Goal: Task Accomplishment & Management: Manage account settings

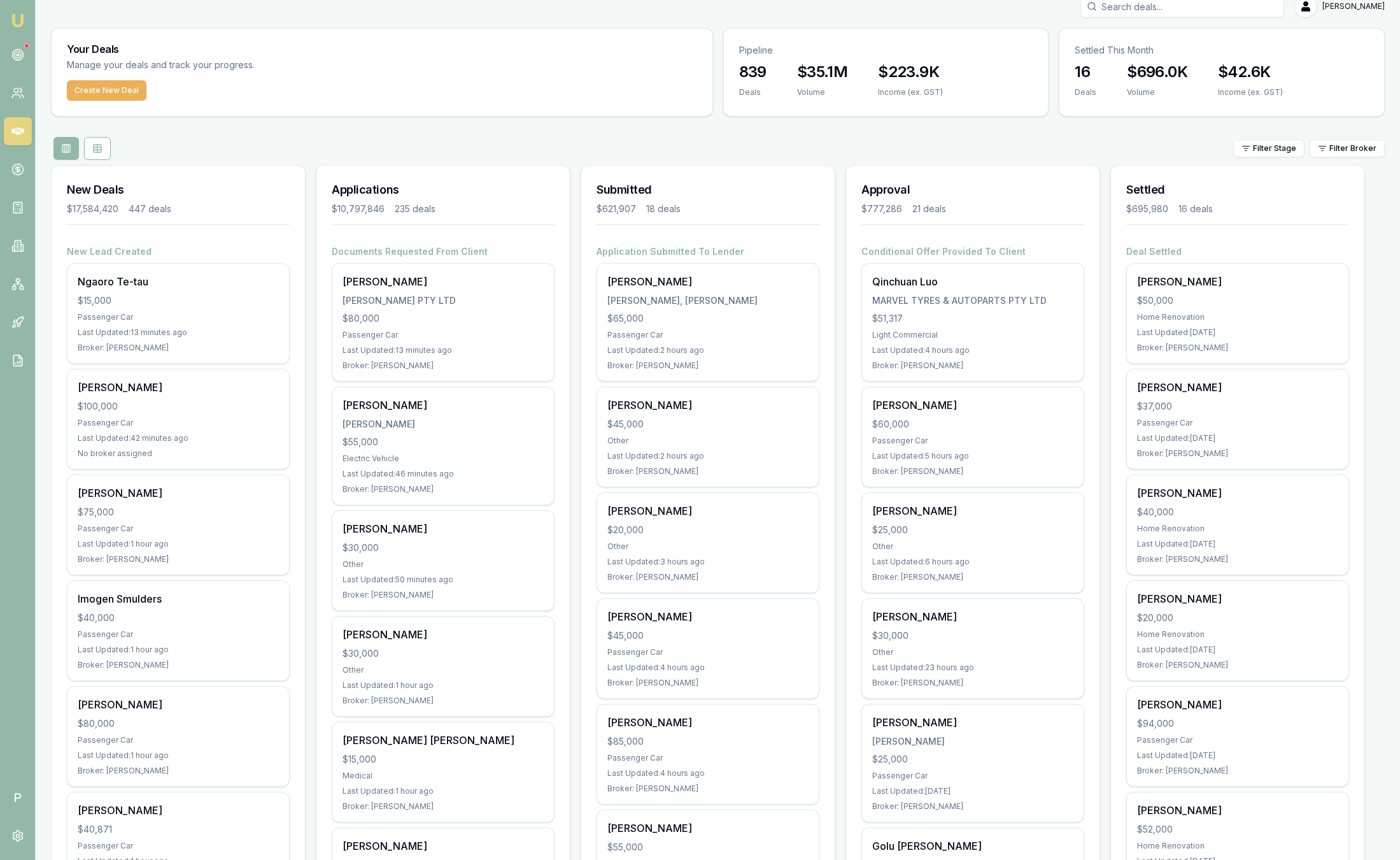
scroll to position [24, 0]
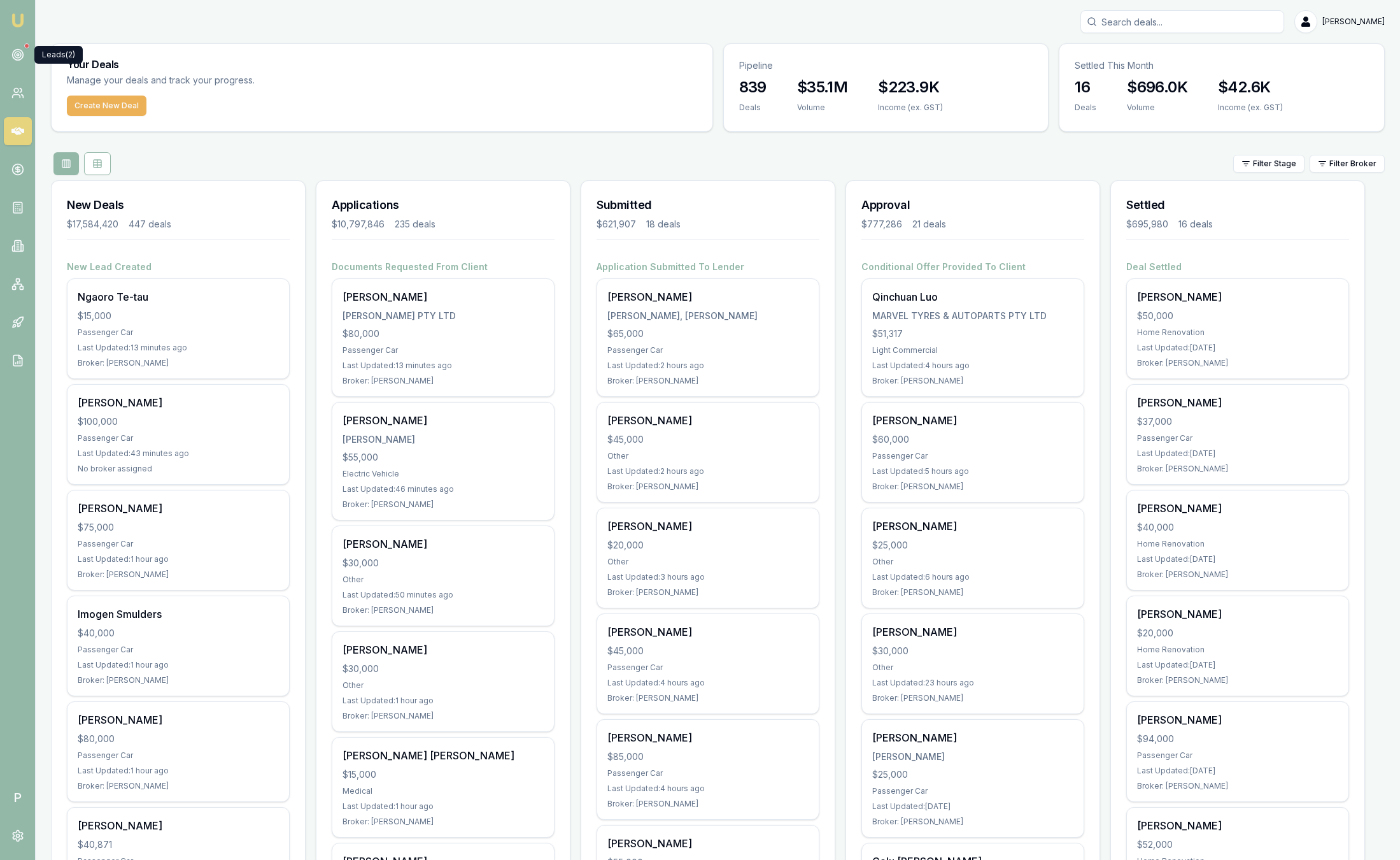
click at [24, 48] on div at bounding box center [18, 55] width 28 height 28
click at [18, 63] on link at bounding box center [18, 55] width 28 height 28
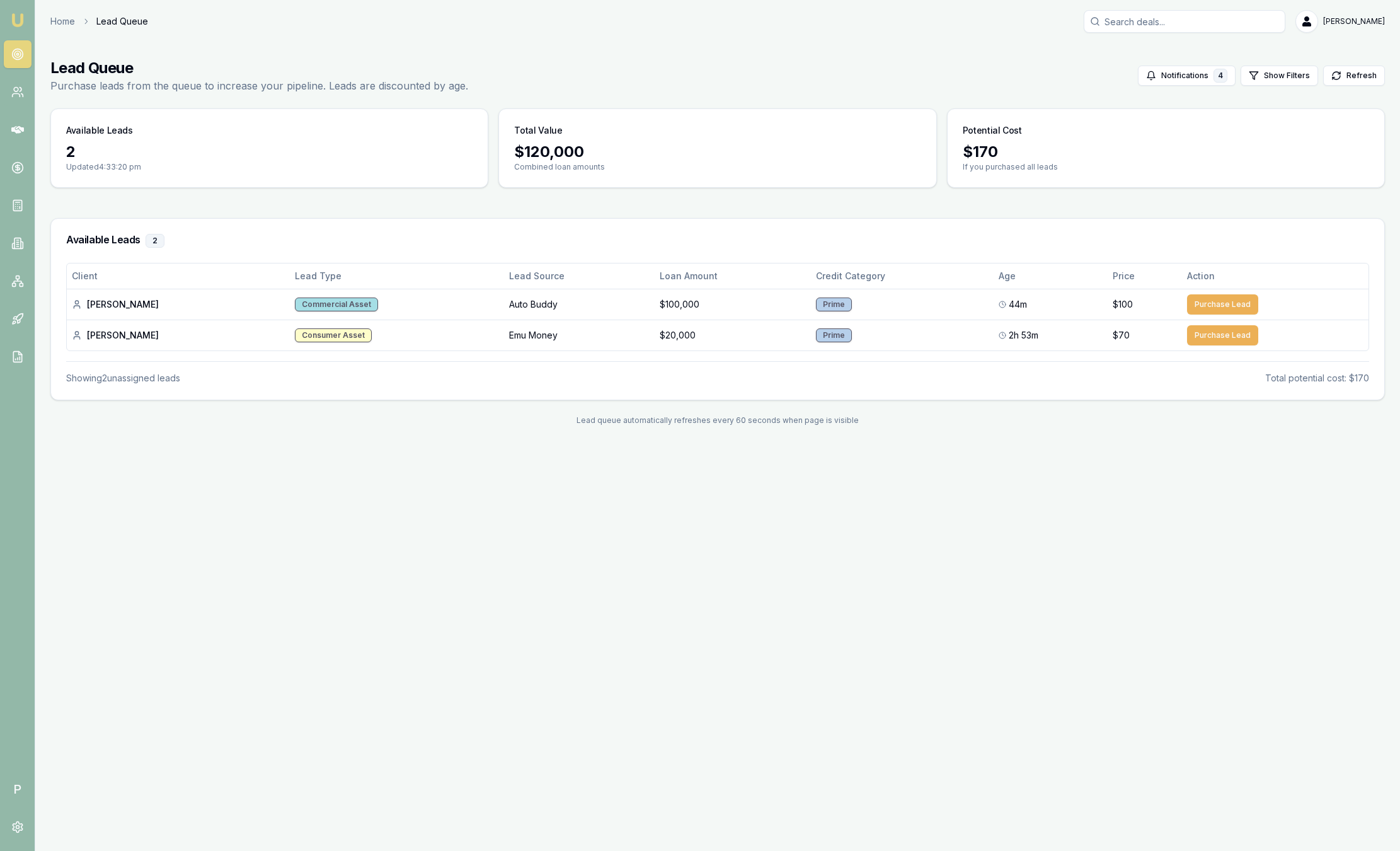
click at [21, 11] on link "Emu Broker" at bounding box center [17, 20] width 20 height 20
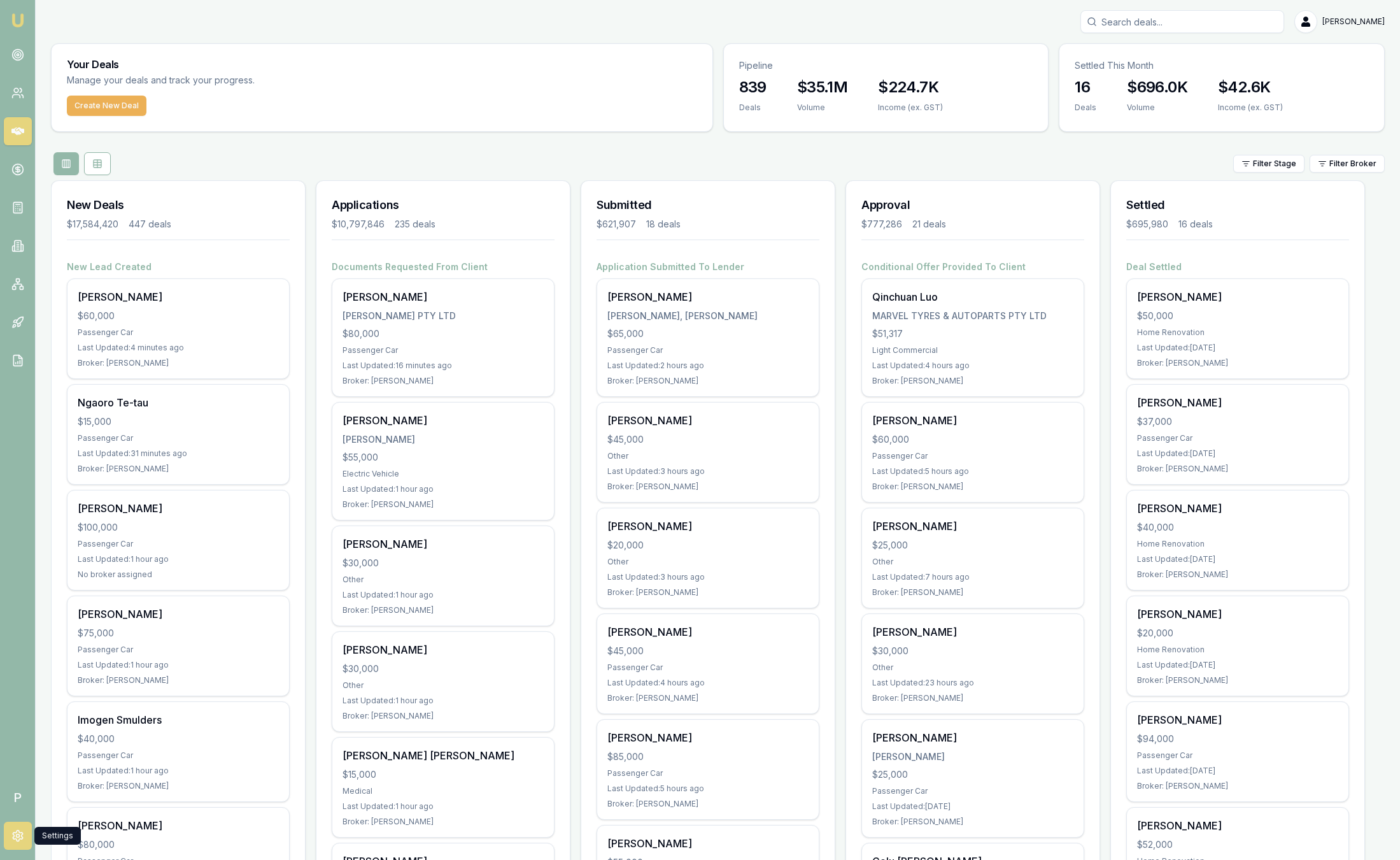
click at [20, 840] on icon at bounding box center [18, 836] width 13 height 13
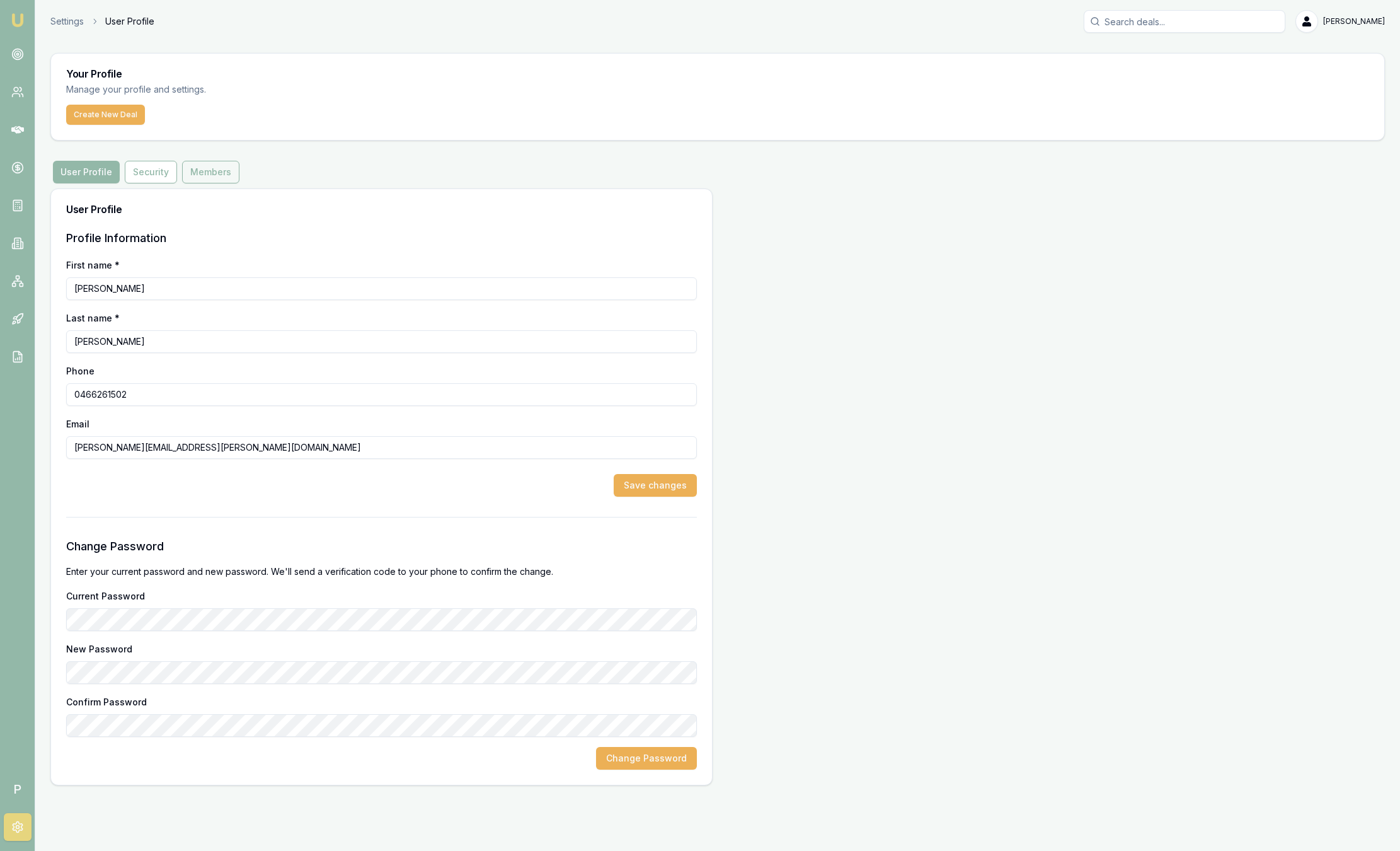
click at [204, 167] on button "Members" at bounding box center [210, 172] width 57 height 23
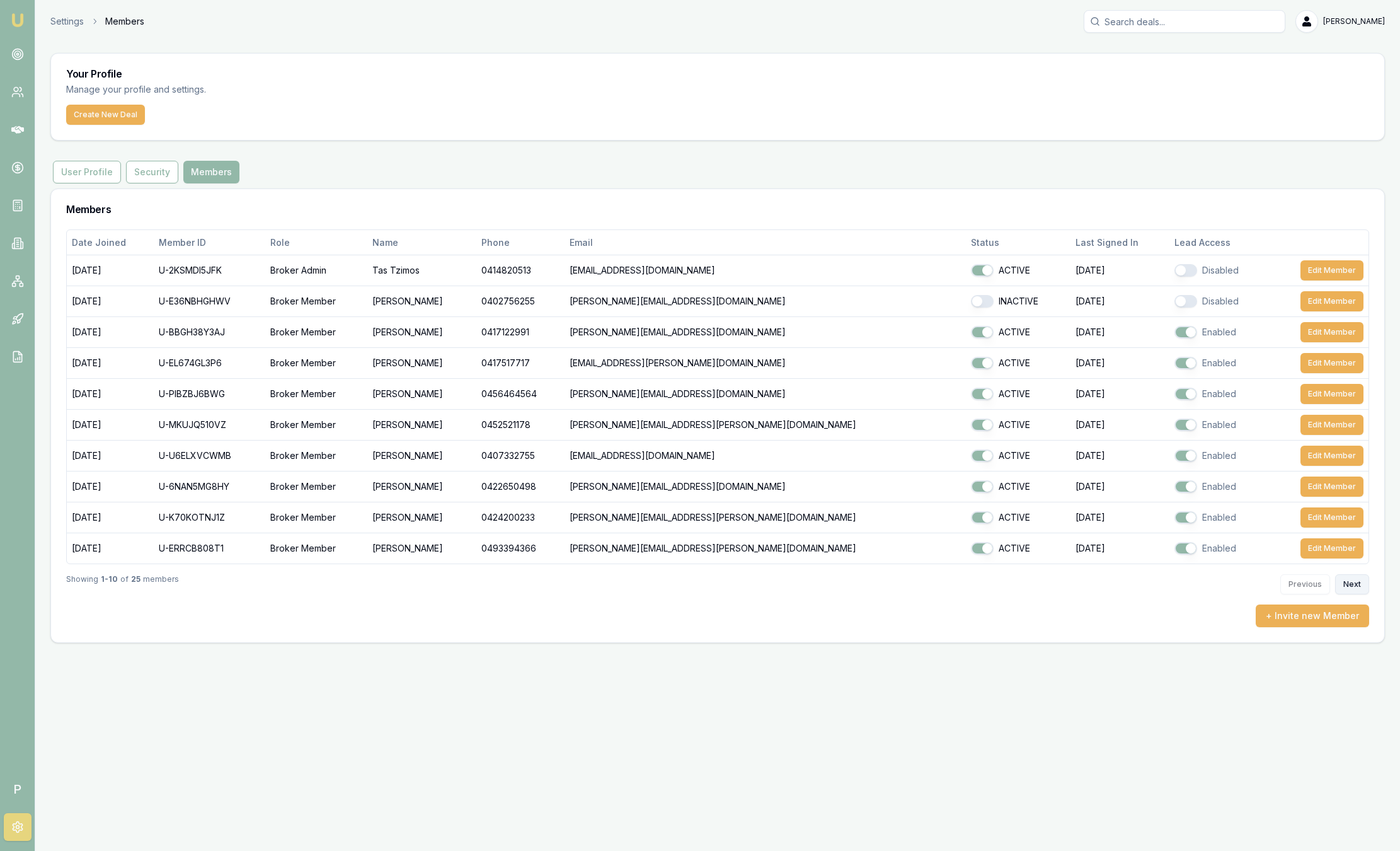
click at [1365, 580] on button "Next" at bounding box center [1351, 584] width 34 height 20
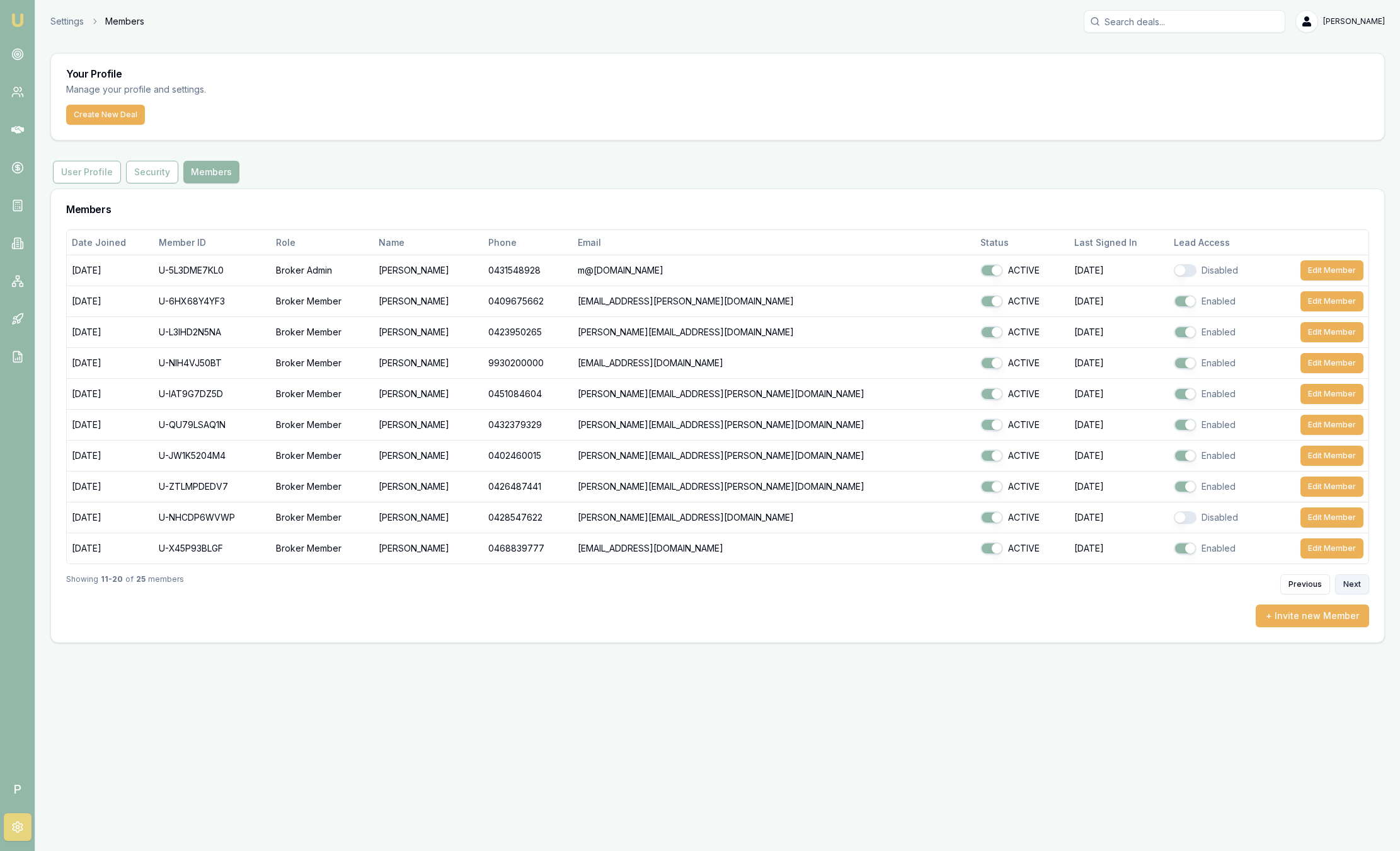
click at [1365, 580] on button "Next" at bounding box center [1351, 584] width 34 height 20
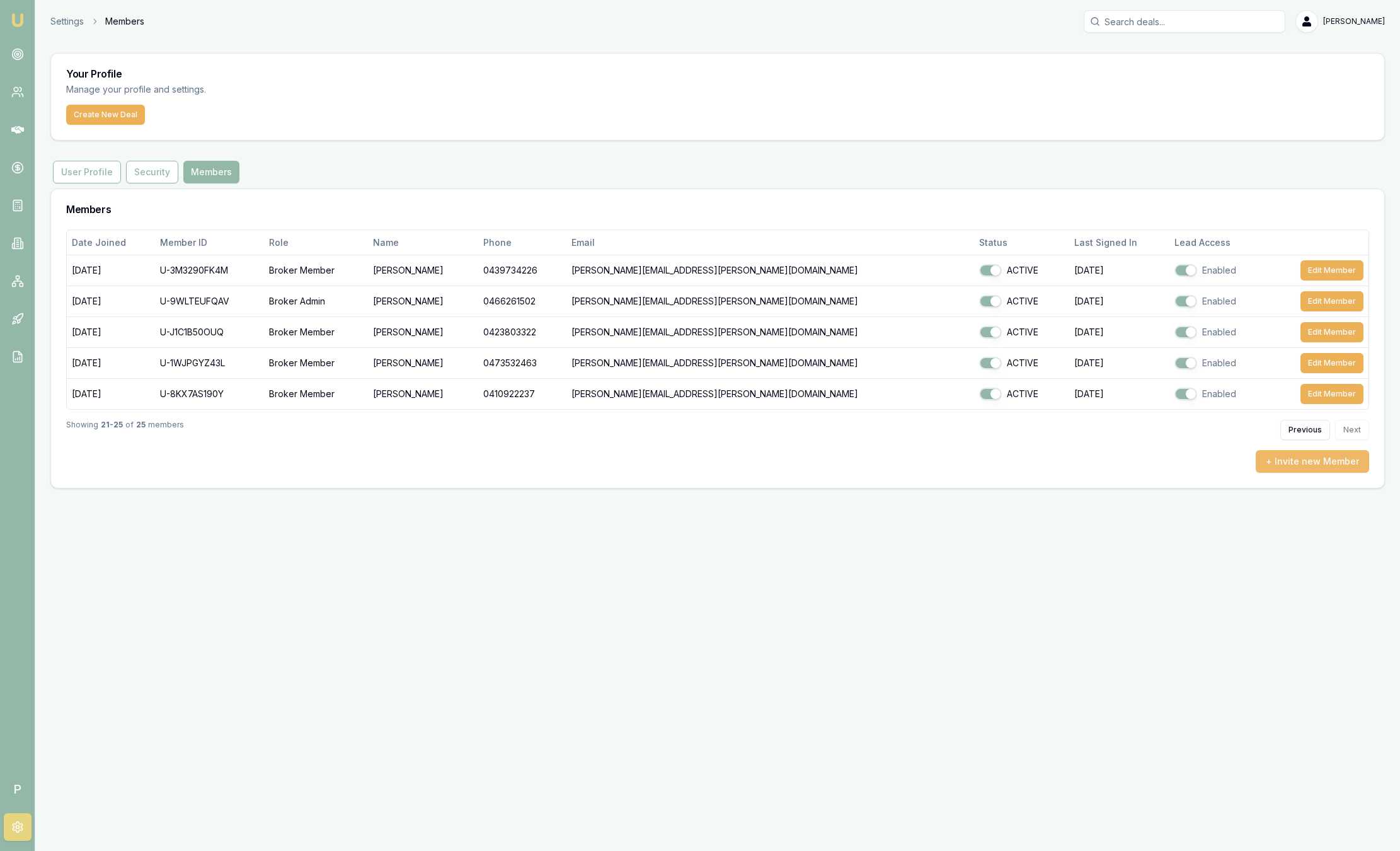
click at [1313, 468] on button "+ Invite new Member" at bounding box center [1312, 461] width 113 height 23
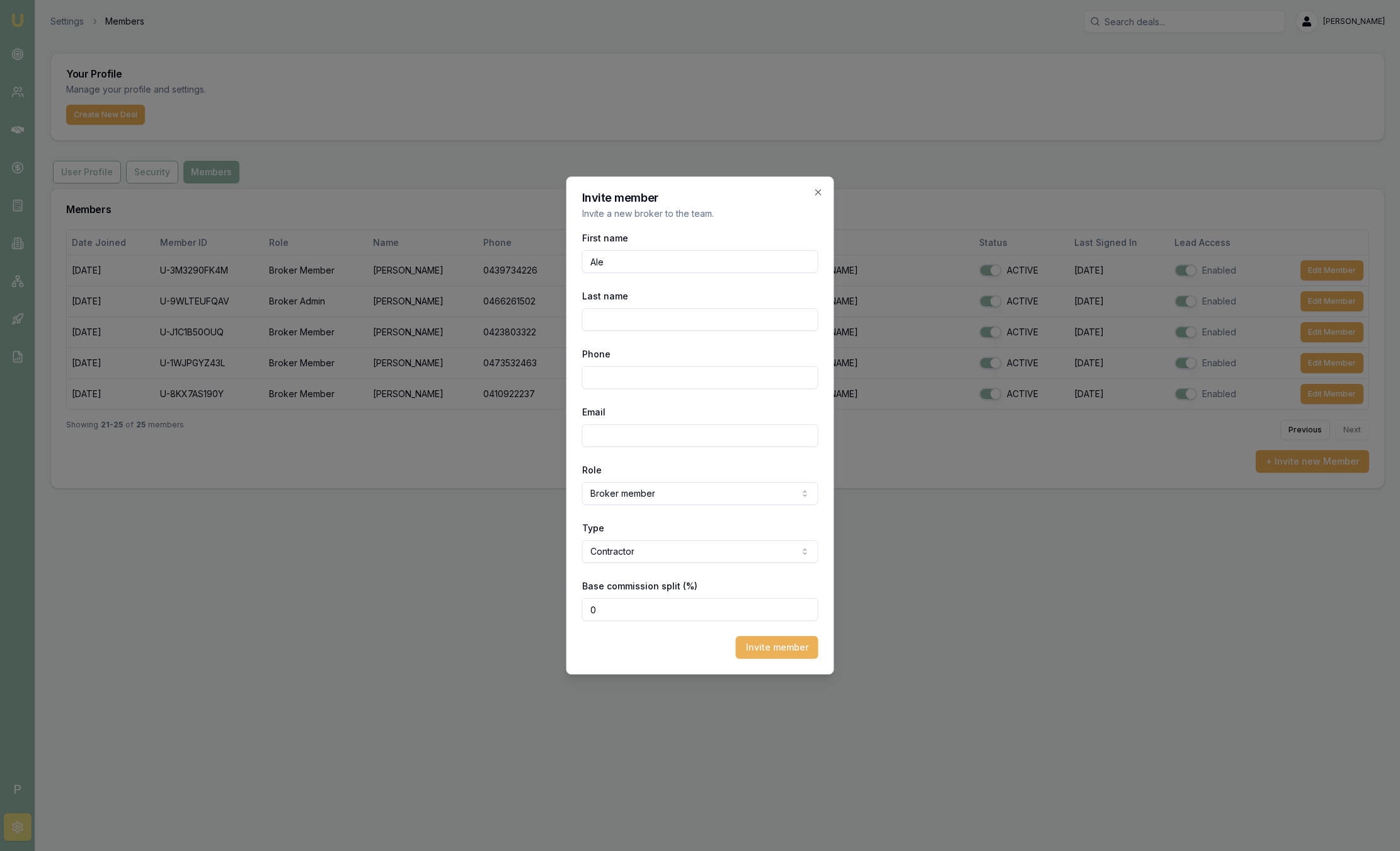
type input "[PERSON_NAME]"
type input "0401 602 010"
type input "alex23080@gmail.com"
type input "Alex"
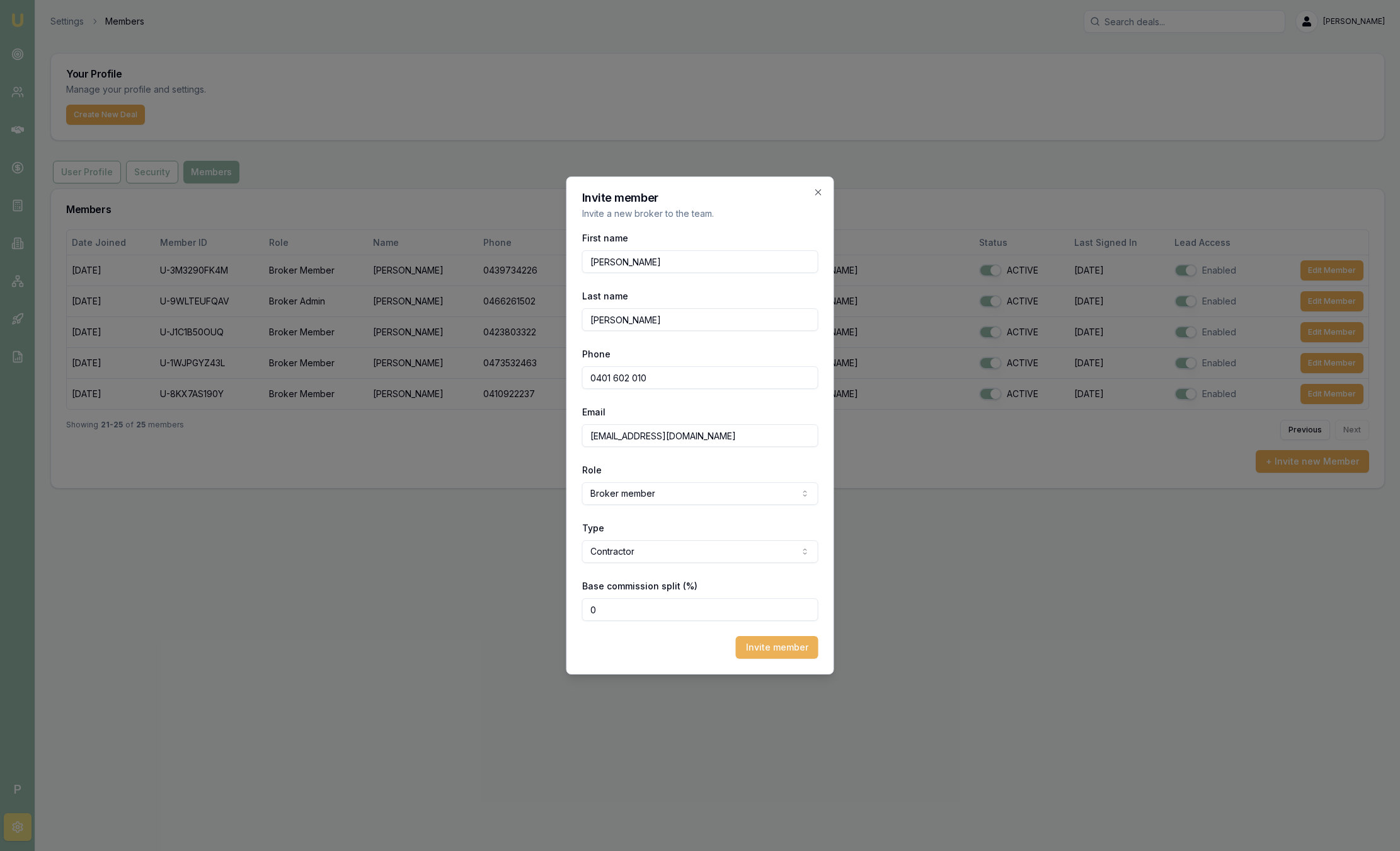
click at [697, 379] on input "0401 602 010" at bounding box center [700, 378] width 236 height 23
drag, startPoint x: 691, startPoint y: 438, endPoint x: 290, endPoint y: 397, distance: 403.1
click at [280, 422] on body "Emu Broker P Settings Members Sam Crouch Toggle Menu Your Profile Manage your p…" at bounding box center [700, 425] width 1400 height 851
type input "alex.mastroianni"
drag, startPoint x: 621, startPoint y: 612, endPoint x: 551, endPoint y: 603, distance: 70.6
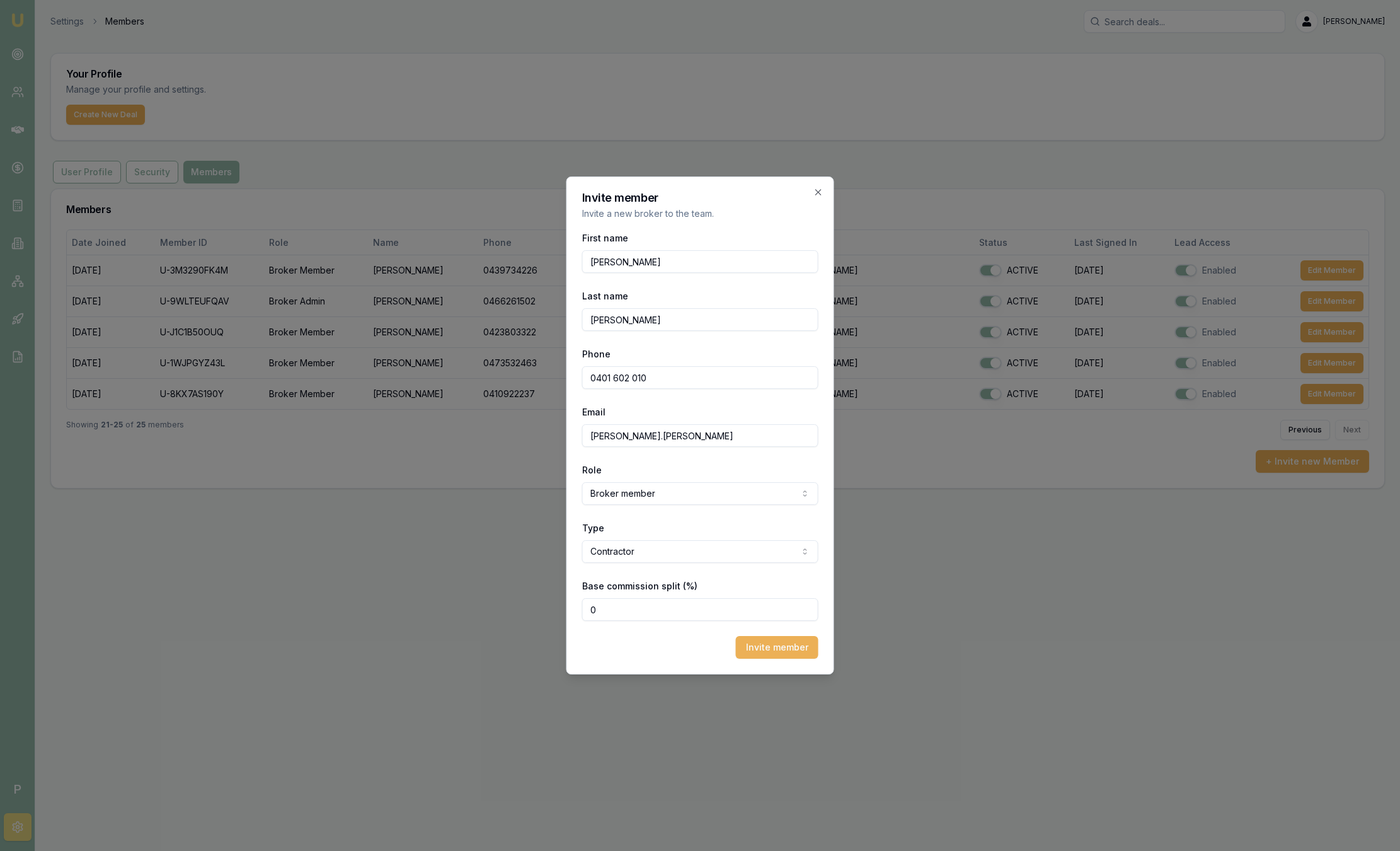
click at [561, 605] on body "Emu Broker P Settings Members Sam Crouch Toggle Menu Your Profile Manage your p…" at bounding box center [700, 425] width 1400 height 851
type input "80"
click at [335, 378] on body "Emu Broker P Settings Members Sam Crouch Toggle Menu Your Profile Manage your p…" at bounding box center [700, 425] width 1400 height 851
type input "0401 602 019"
type input "[PERSON_NAME][EMAIL_ADDRESS][PERSON_NAME][DOMAIN_NAME]"
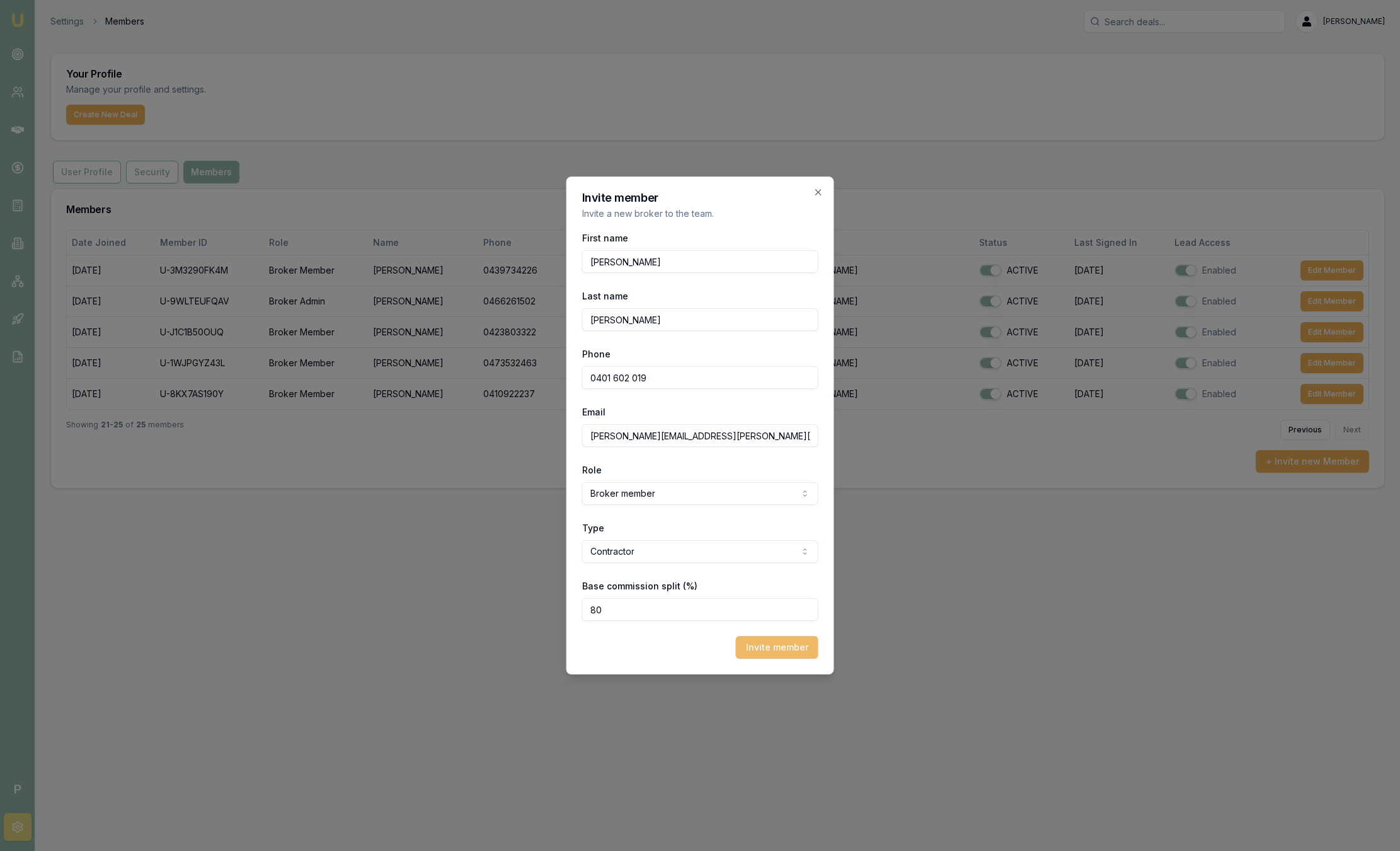
click at [765, 648] on button "Invite member" at bounding box center [777, 647] width 83 height 23
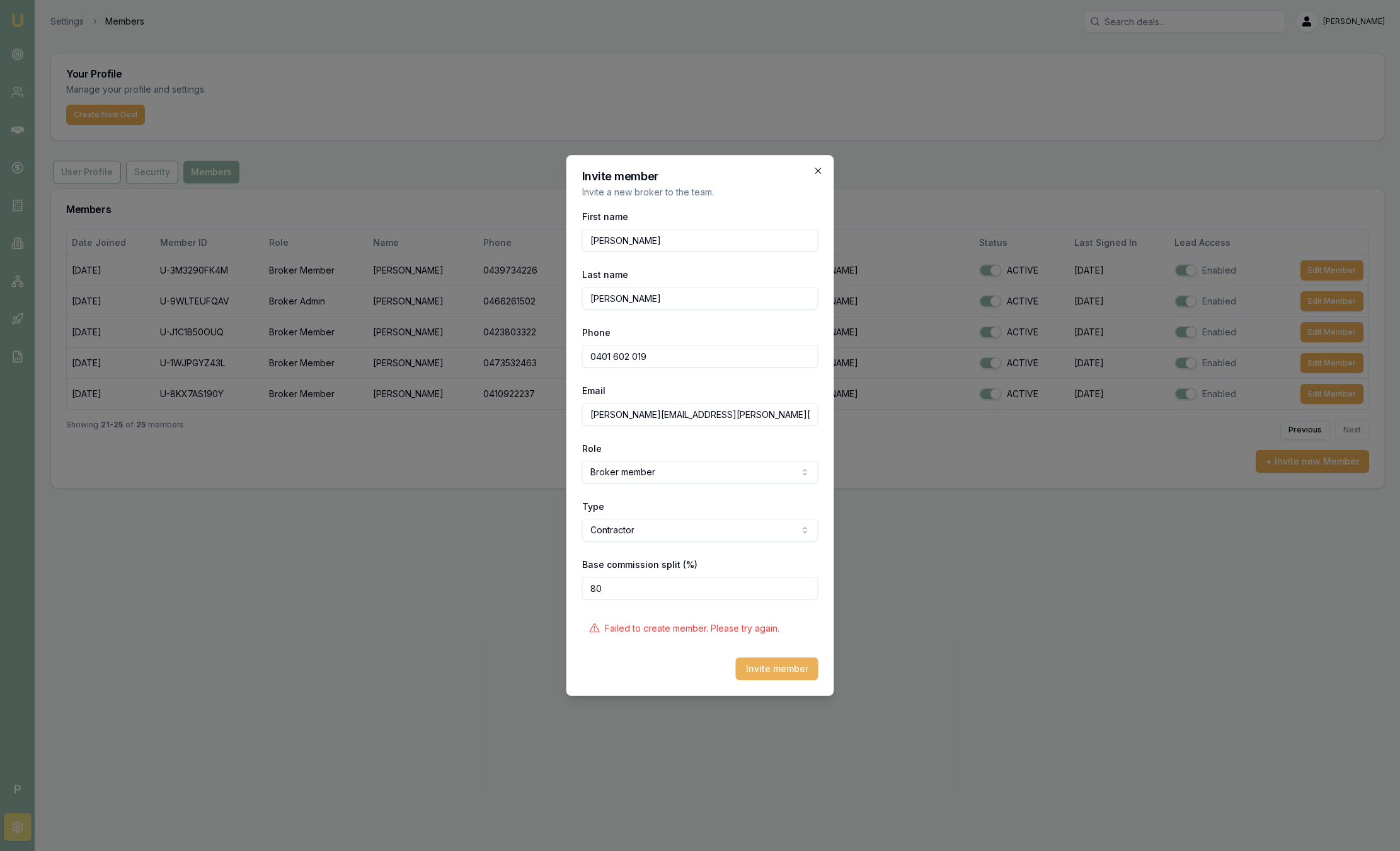
click at [817, 172] on icon "button" at bounding box center [818, 171] width 6 height 6
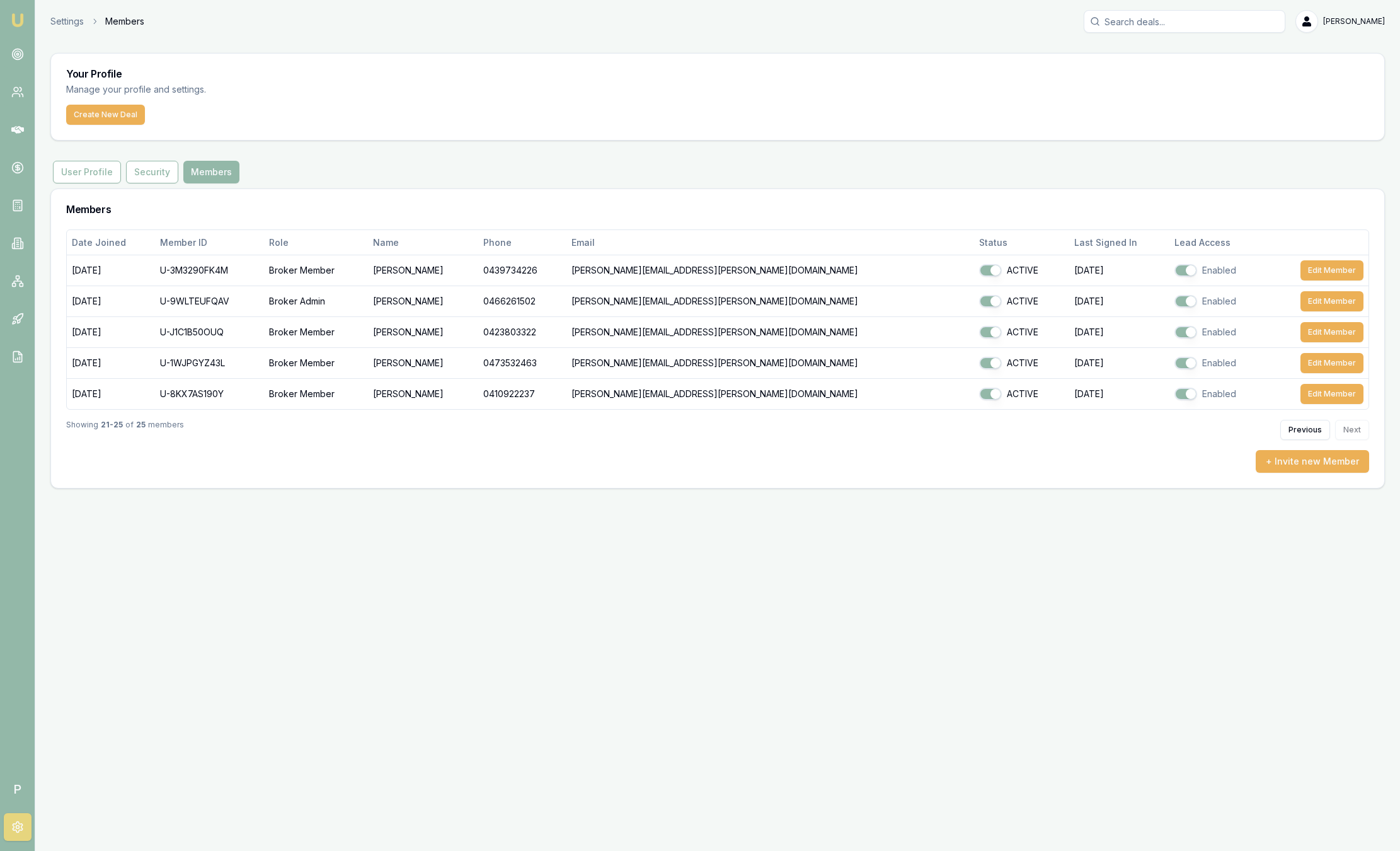
click at [1220, 15] on input "Search deals" at bounding box center [1184, 21] width 202 height 23
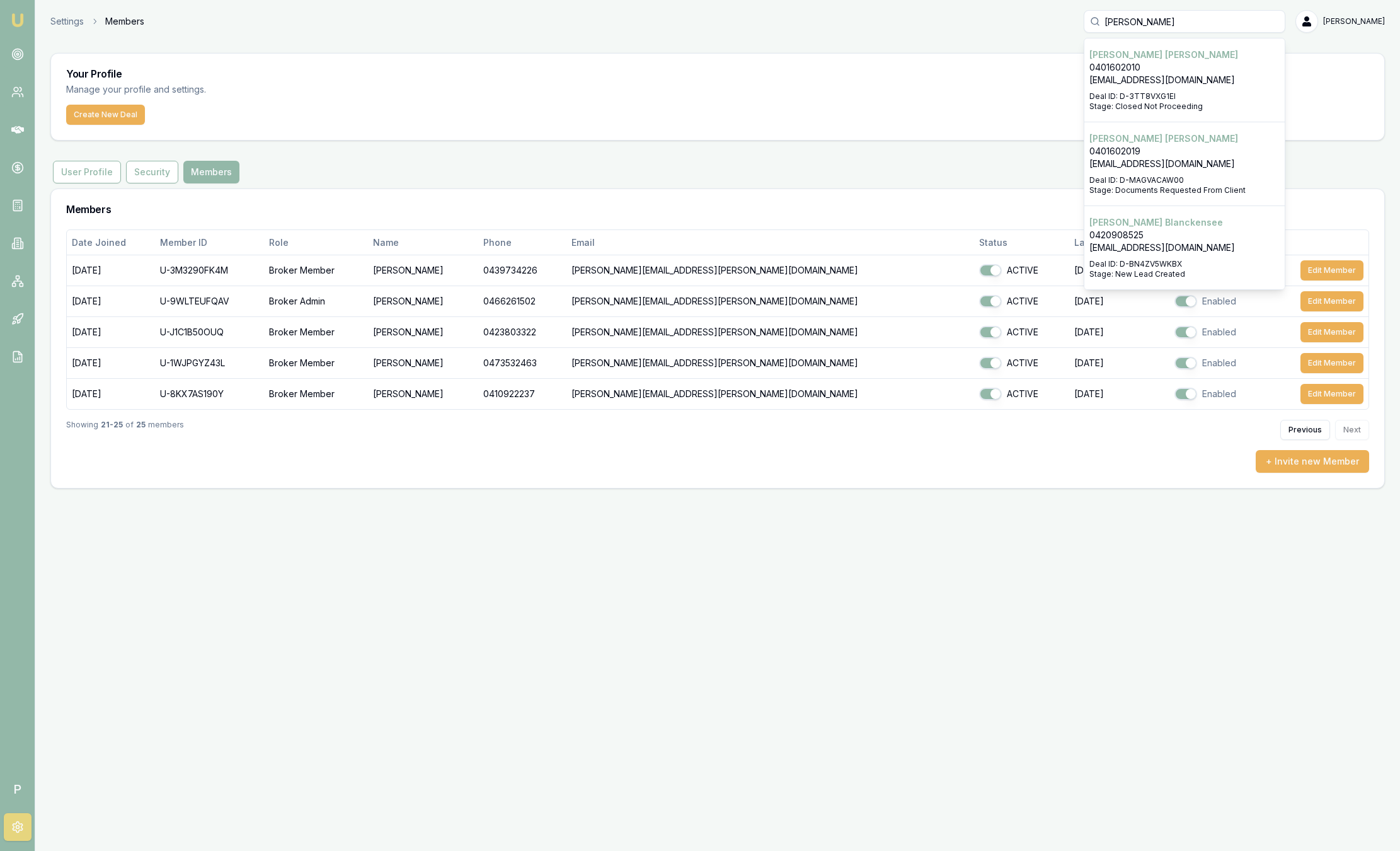
type input "[PERSON_NAME]"
click at [1139, 149] on p "0401602019" at bounding box center [1184, 151] width 190 height 13
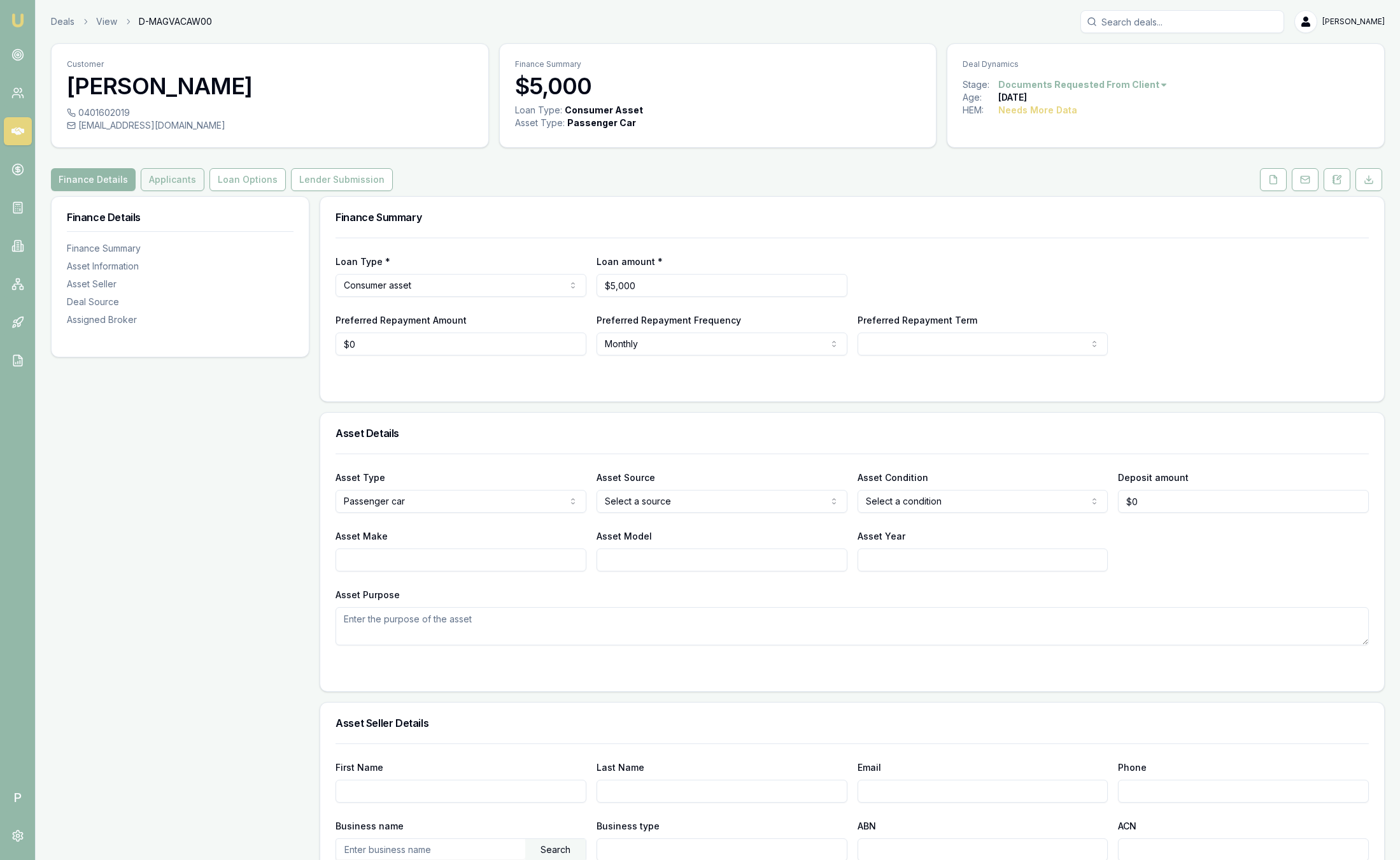
click at [175, 187] on button "Applicants" at bounding box center [172, 180] width 64 height 23
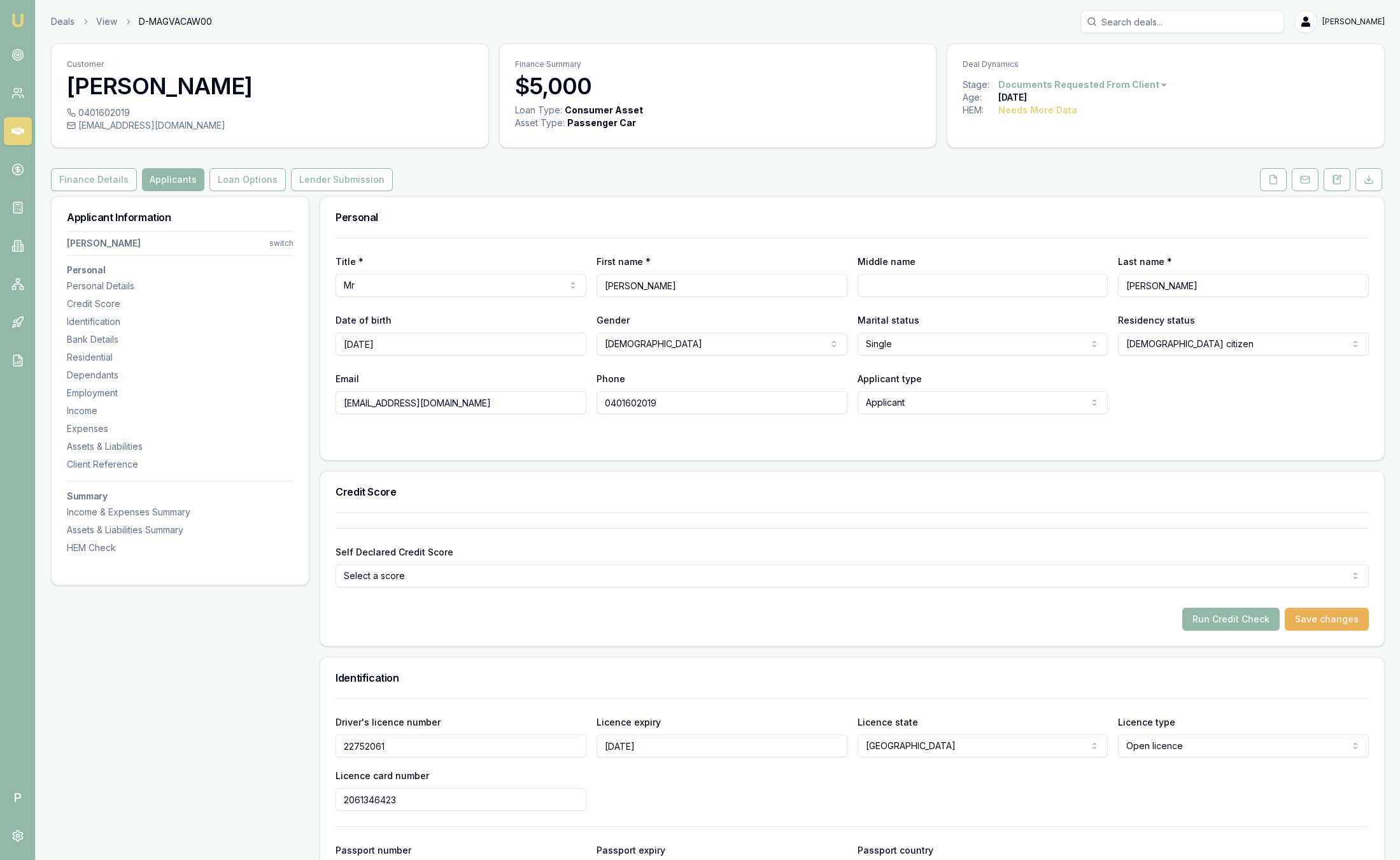
click at [682, 412] on input "0401602019" at bounding box center [722, 403] width 251 height 23
click at [625, 401] on input "0401 602 111" at bounding box center [722, 403] width 251 height 23
type input "0444 444 444"
click at [650, 422] on form "Title * Mr Mr Mrs Miss Ms Dr Prof First name * Alex Middle name Last name * Mas…" at bounding box center [851, 341] width 1033 height 207
type input "0444444444"
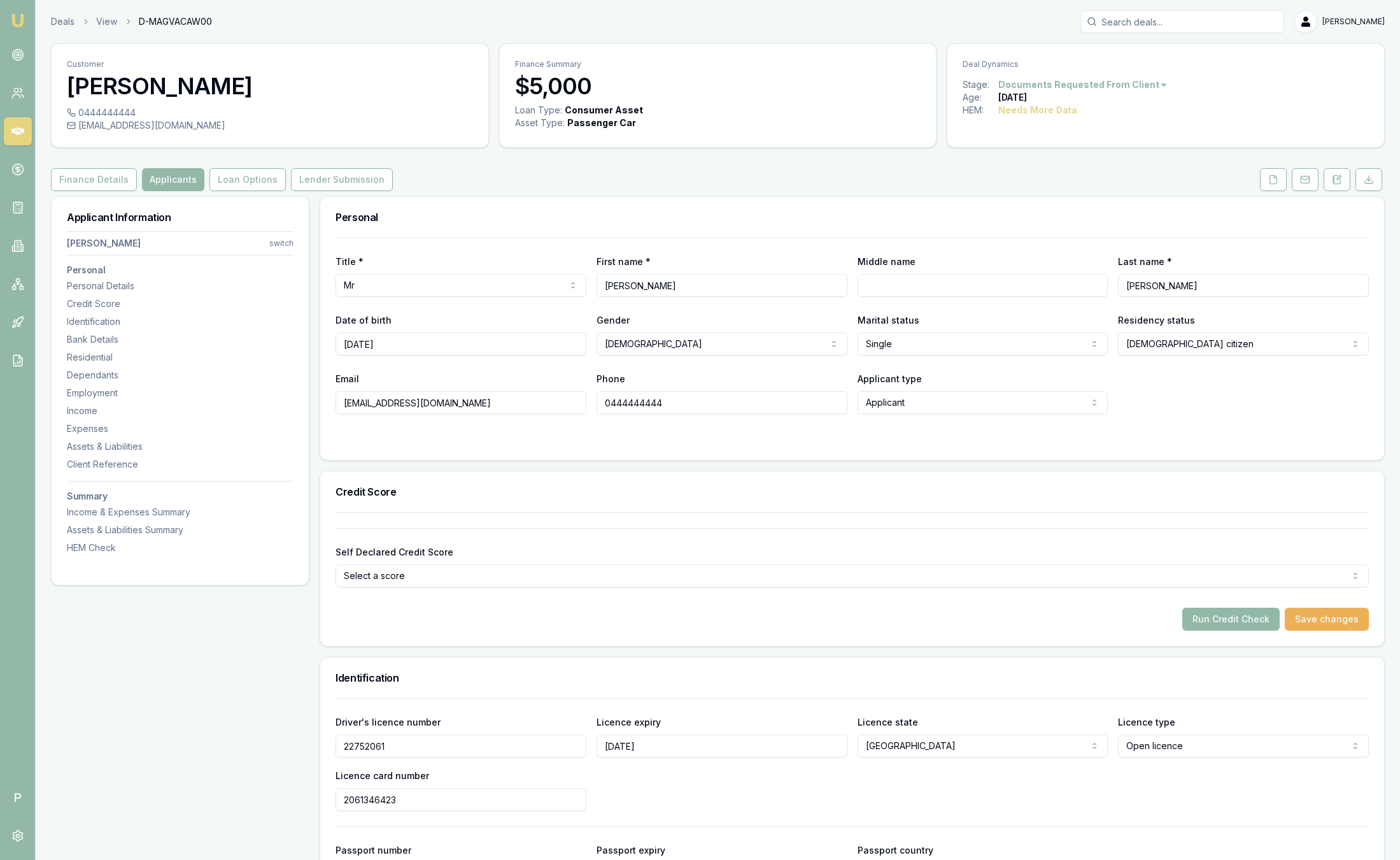
click at [1281, 171] on button at bounding box center [1273, 180] width 27 height 23
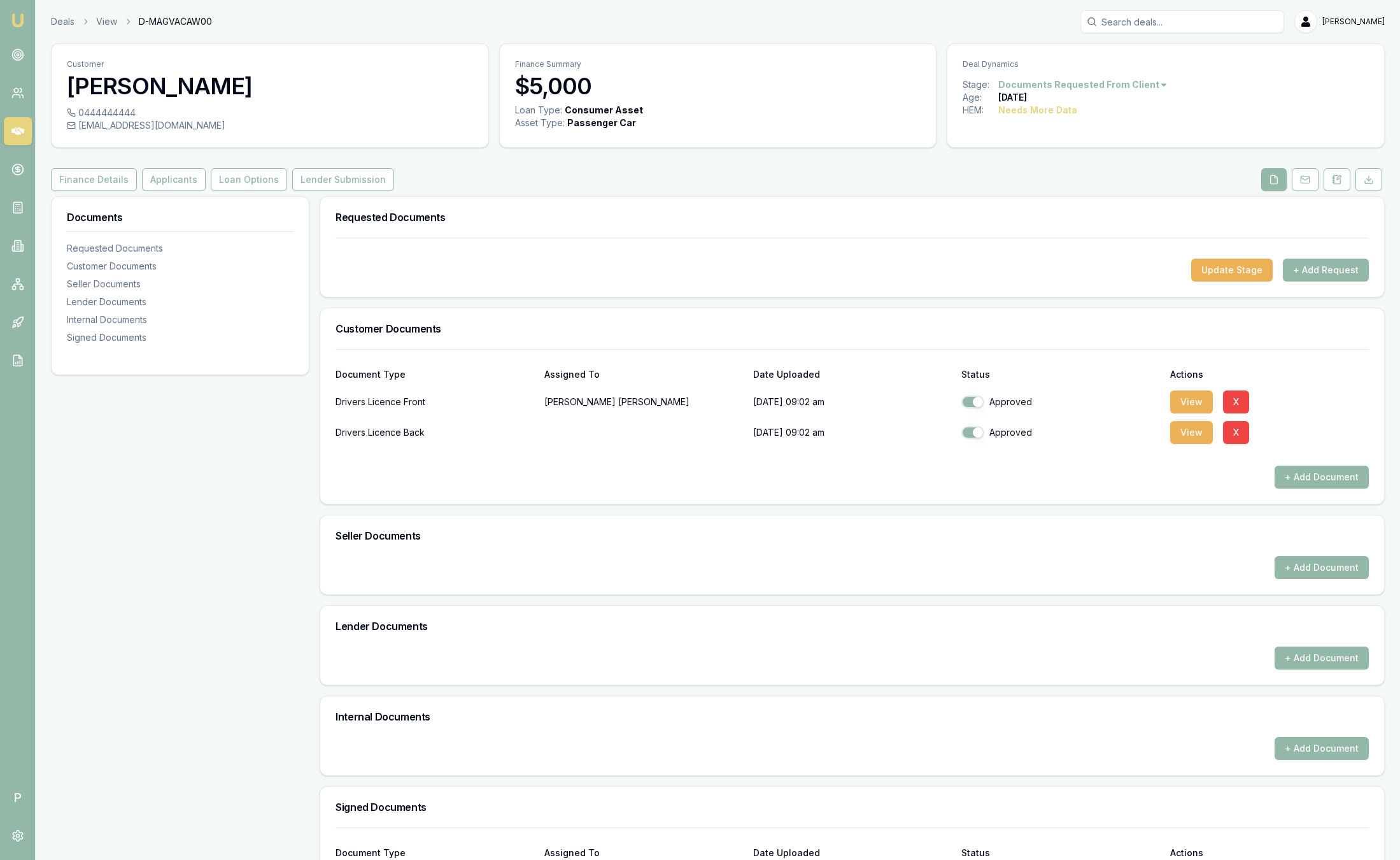
click at [14, 850] on nav "P" at bounding box center [18, 816] width 35 height 87
click at [18, 842] on link at bounding box center [18, 836] width 28 height 28
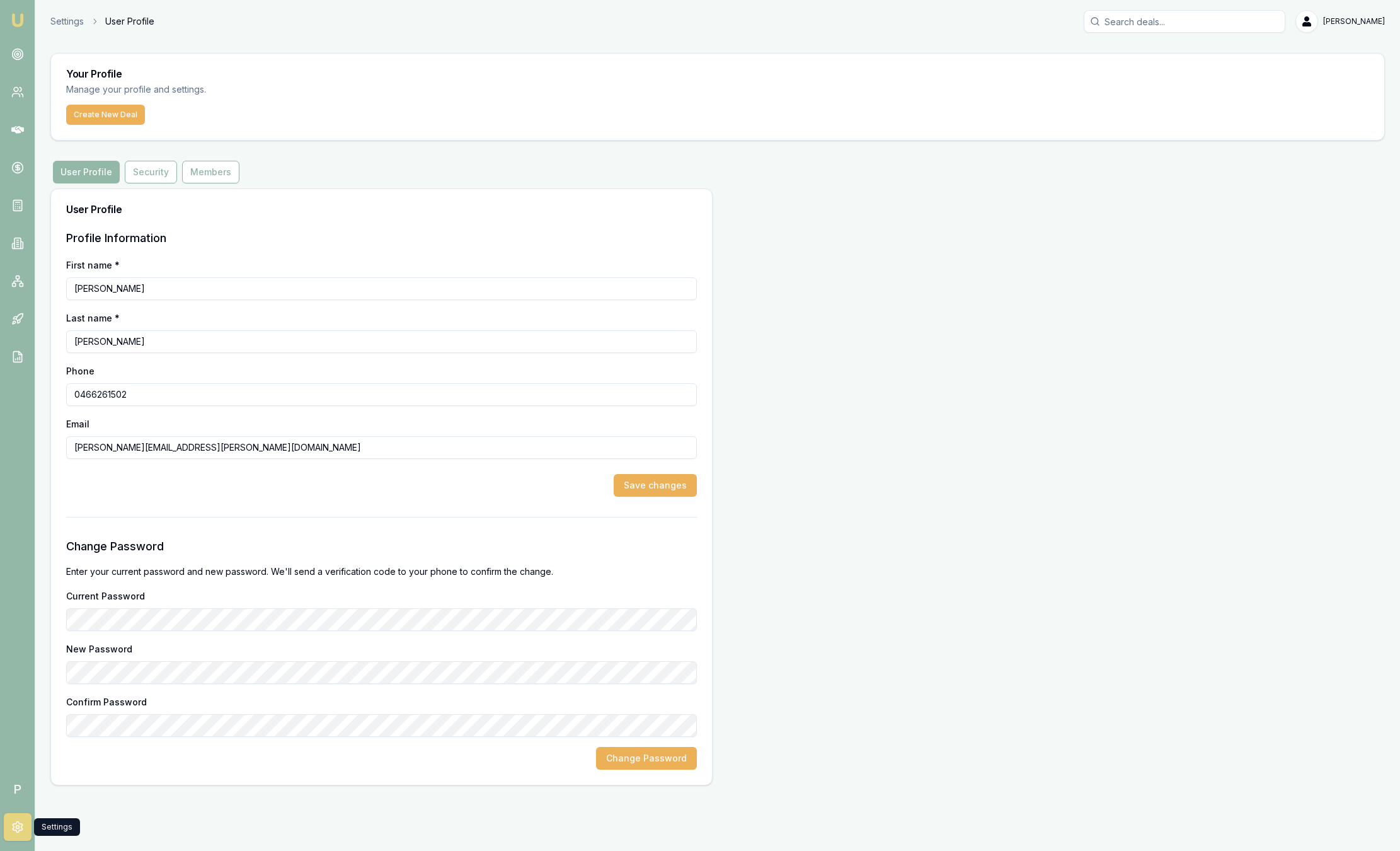
click at [21, 824] on icon at bounding box center [17, 827] width 9 height 11
click at [200, 179] on button "Members" at bounding box center [210, 172] width 57 height 23
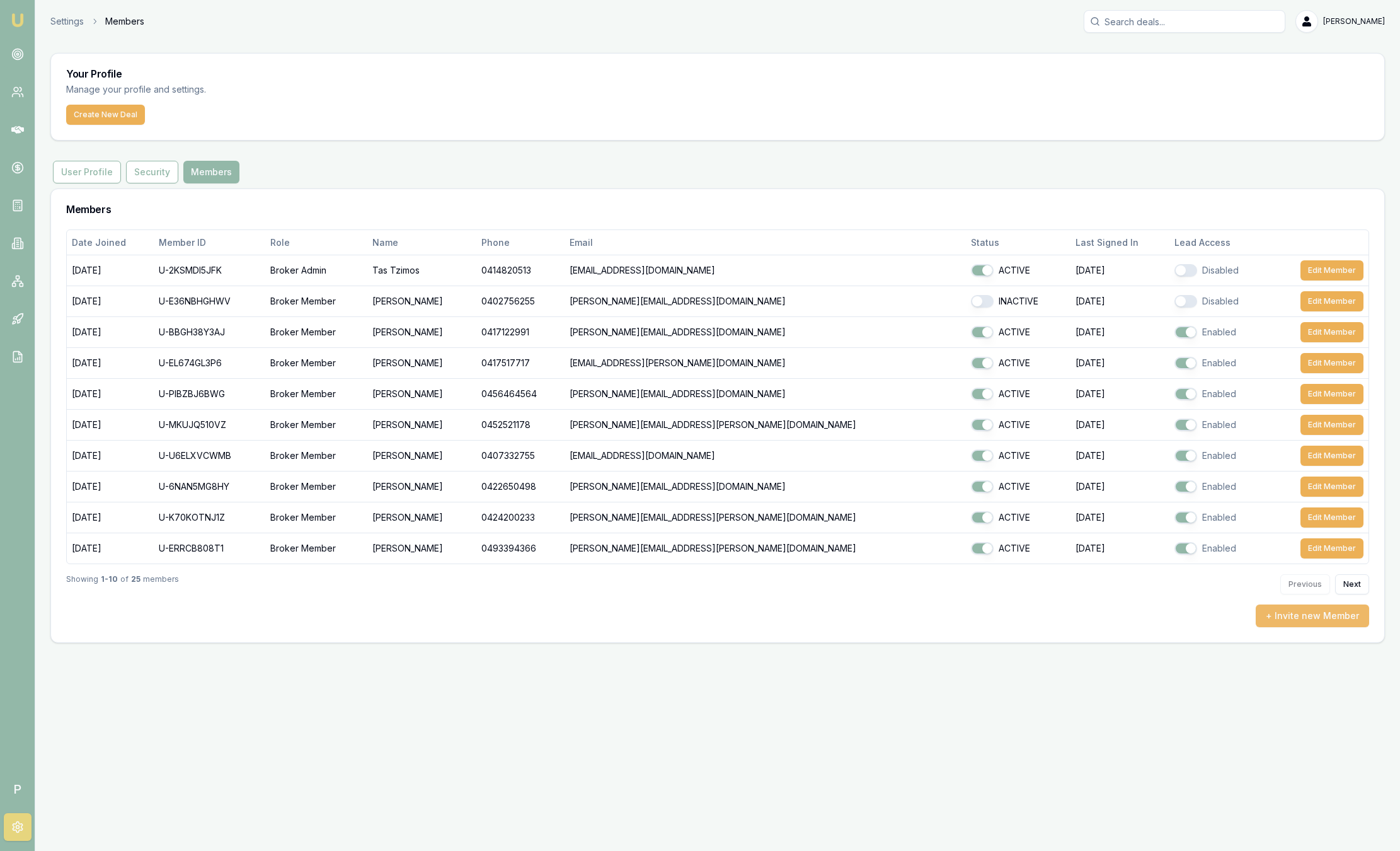
click at [1319, 618] on button "+ Invite new Member" at bounding box center [1312, 616] width 113 height 23
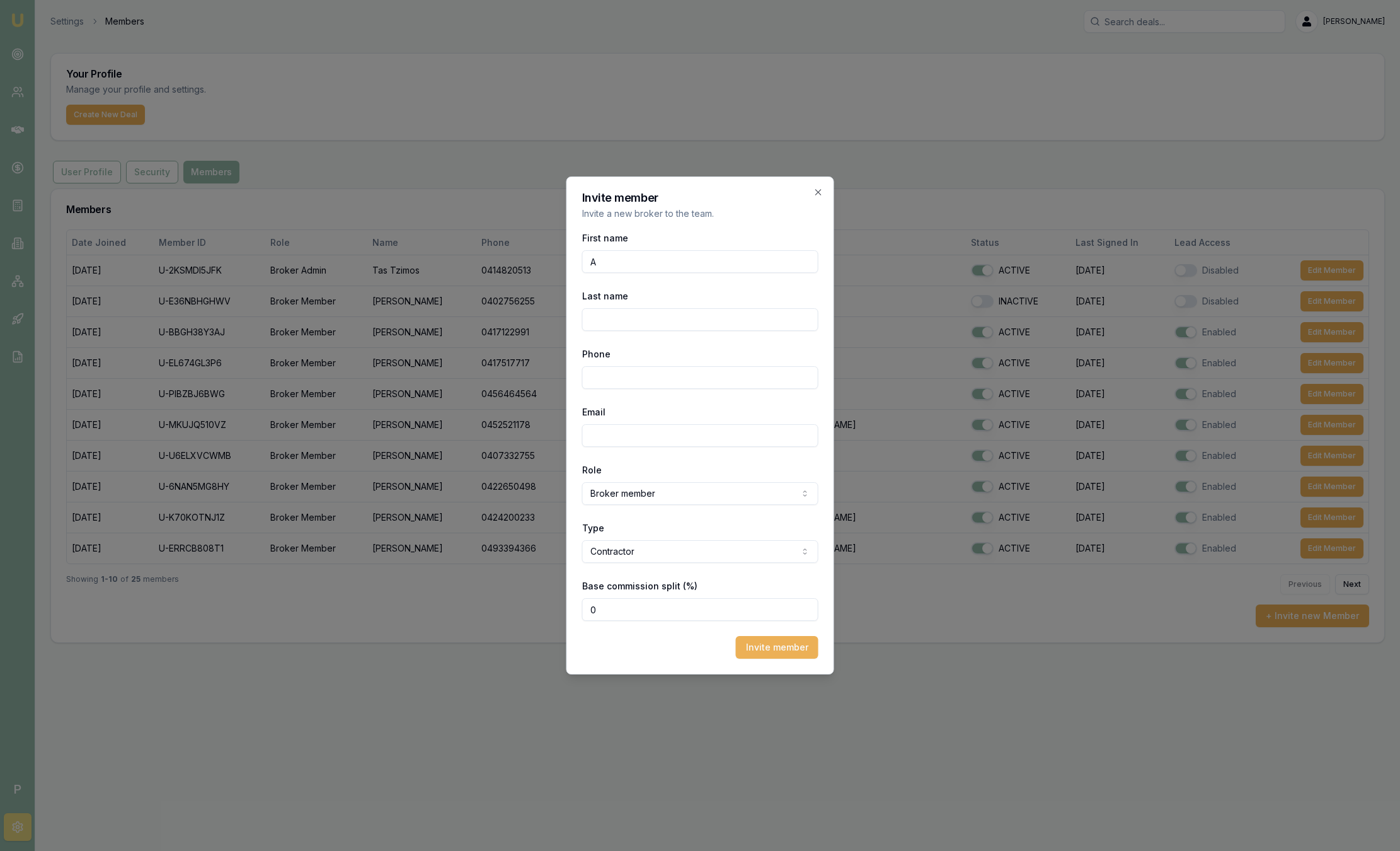
type input "[PERSON_NAME]"
type input "0401 602 019"
type input "[PERSON_NAME][EMAIL_ADDRESS][PERSON_NAME][DOMAIN_NAME]"
drag, startPoint x: 639, startPoint y: 612, endPoint x: 536, endPoint y: 589, distance: 105.5
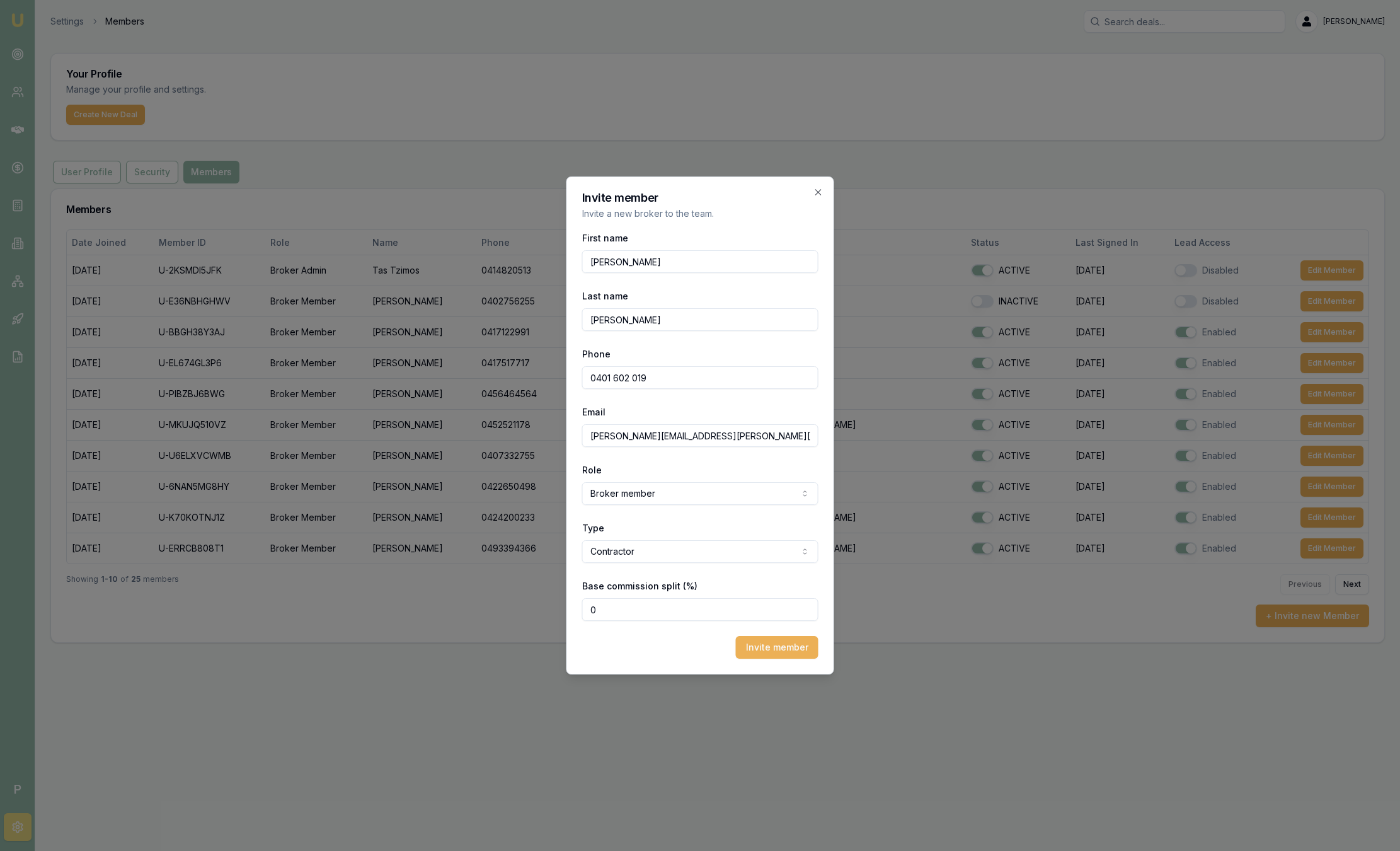
click at [574, 608] on div "Invite member Invite a new broker to the team. First name [PERSON_NAME] Last na…" at bounding box center [700, 425] width 268 height 498
type input "80"
click at [777, 649] on button "Invite member" at bounding box center [777, 647] width 83 height 23
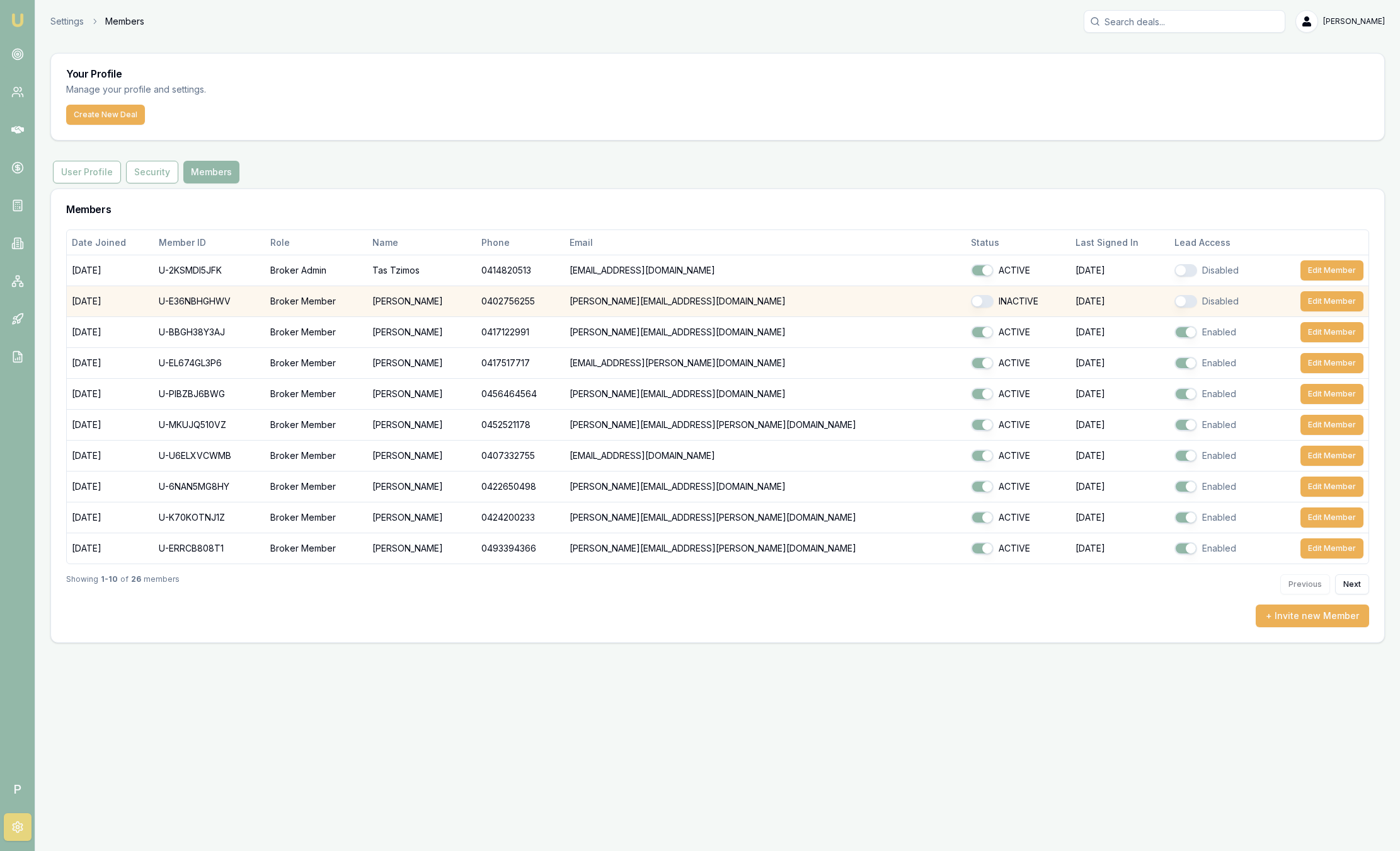
click at [1174, 301] on button "button" at bounding box center [1186, 301] width 23 height 13
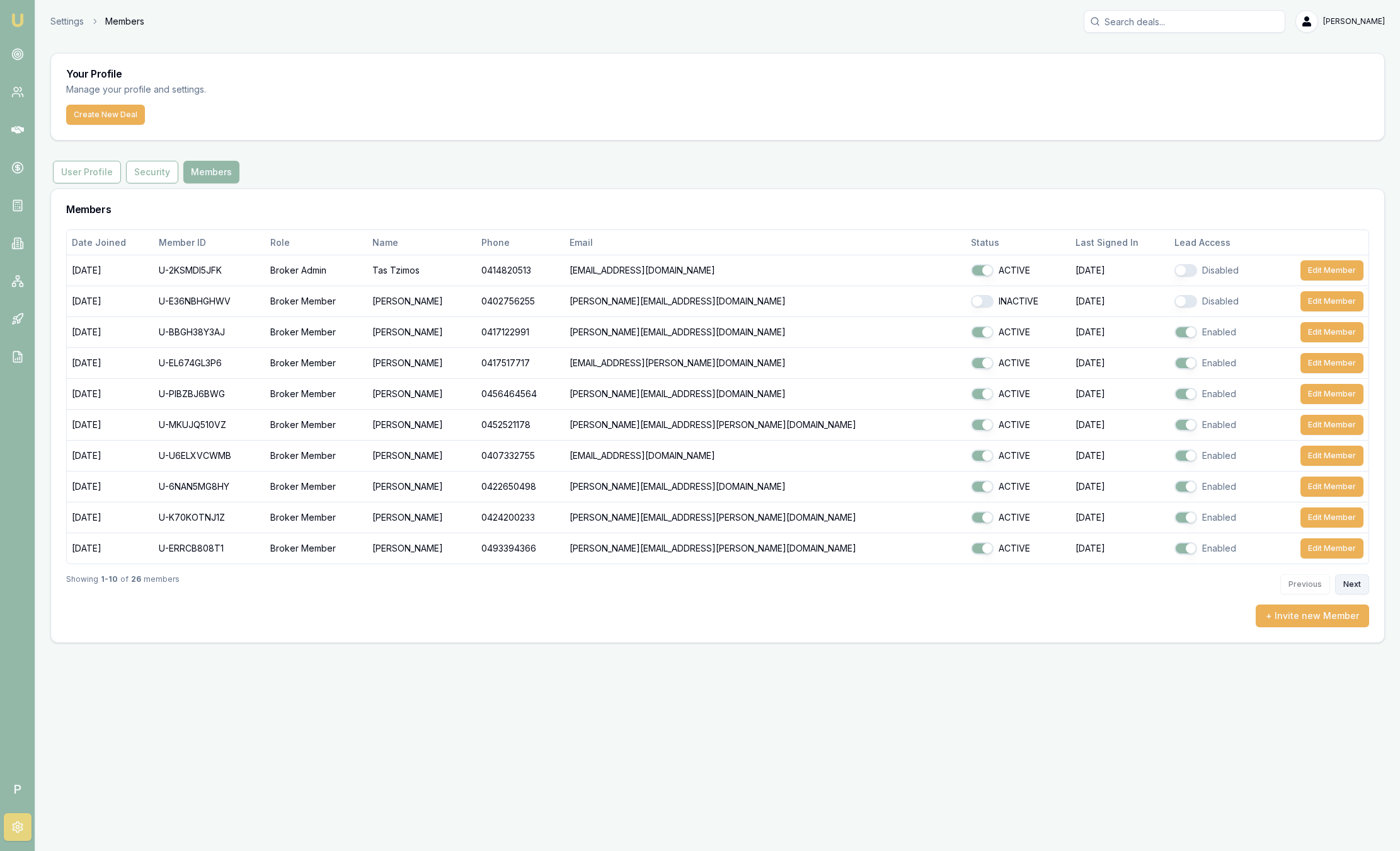
click at [1345, 585] on button "Next" at bounding box center [1351, 584] width 34 height 20
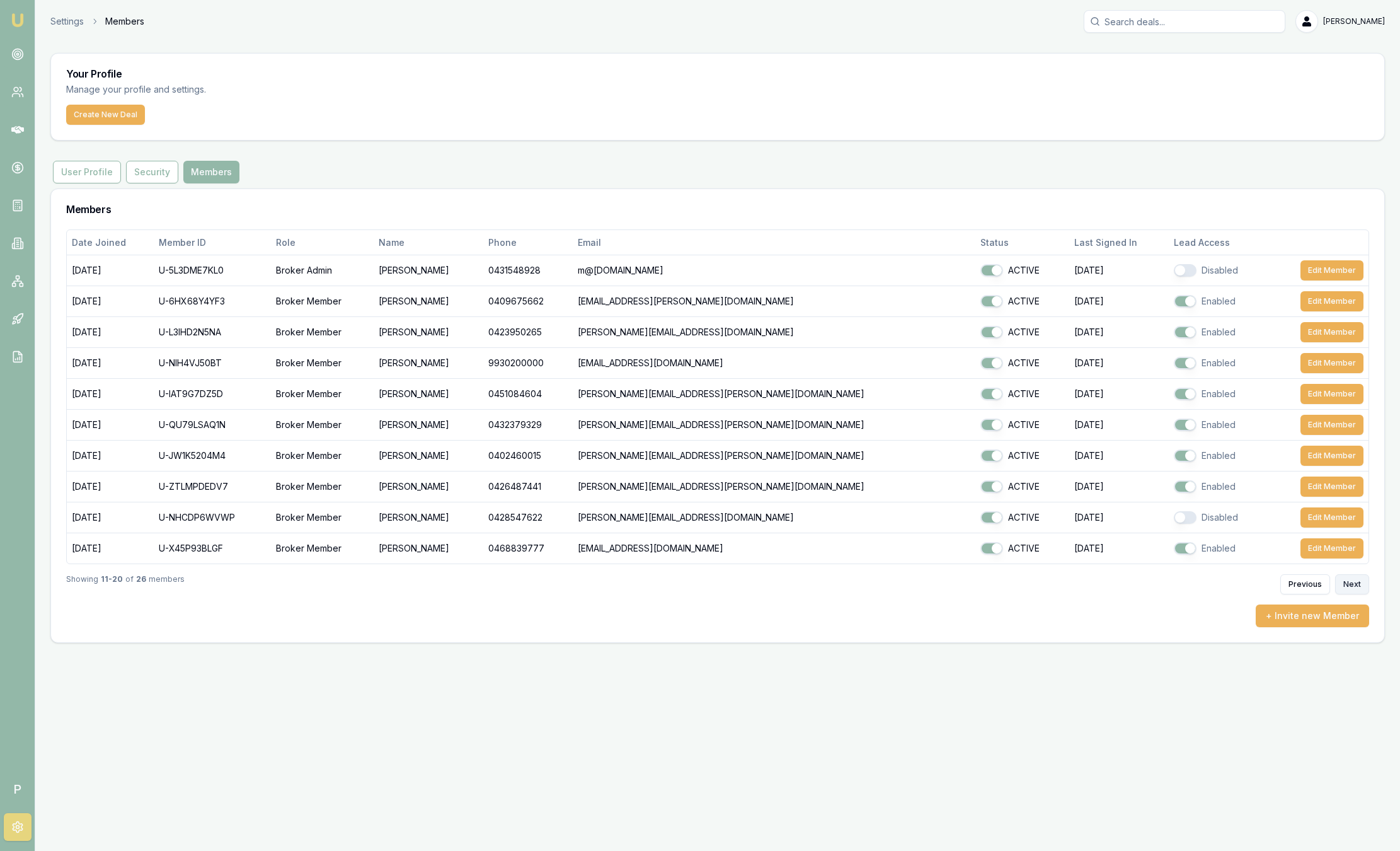
click at [1345, 584] on button "Next" at bounding box center [1351, 584] width 34 height 20
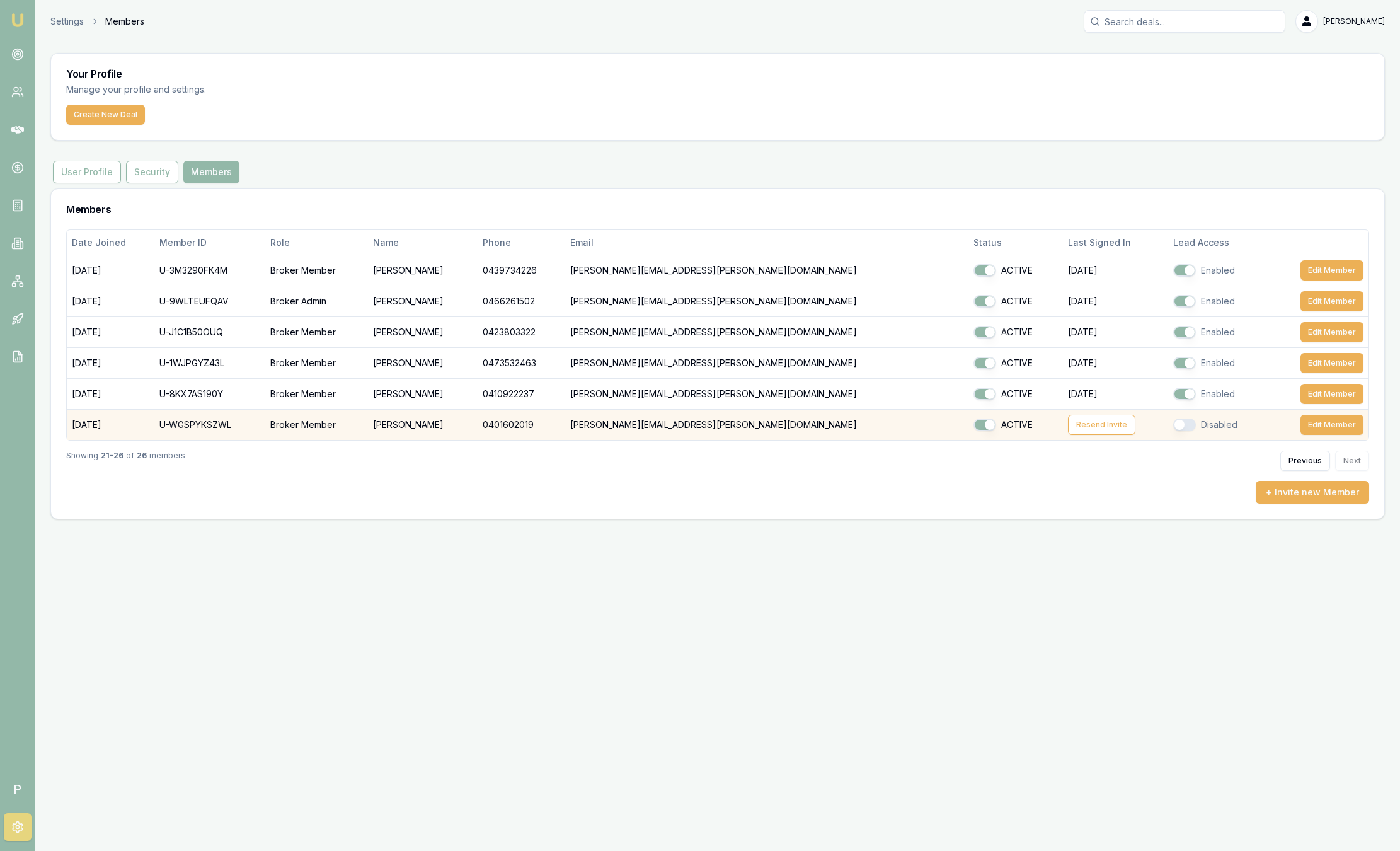
click at [1173, 430] on button "button" at bounding box center [1184, 425] width 23 height 13
